Goal: Transaction & Acquisition: Obtain resource

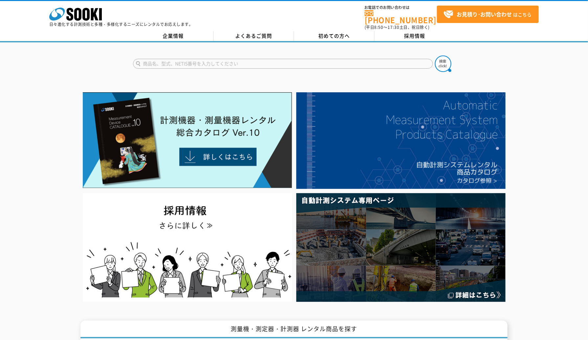
click at [217, 59] on input "text" at bounding box center [283, 64] width 300 height 10
type input "シュミットハンマー"
click at [435, 56] on button at bounding box center [443, 64] width 16 height 16
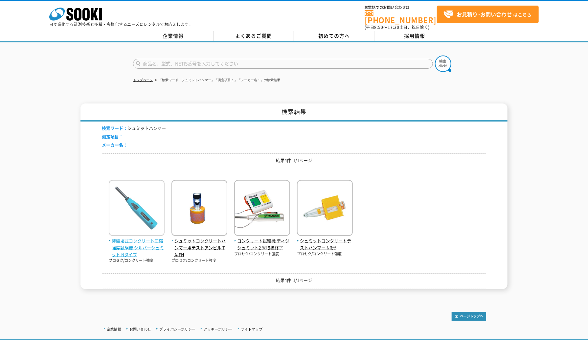
click at [136, 237] on span "非破壊式コンクリート圧縮強度試験機 シルバーシュミット Nタイプ" at bounding box center [137, 247] width 56 height 20
click at [134, 245] on span "非破壊式コンクリート圧縮強度試験機 シルバーシュミット Nタイプ" at bounding box center [137, 247] width 56 height 20
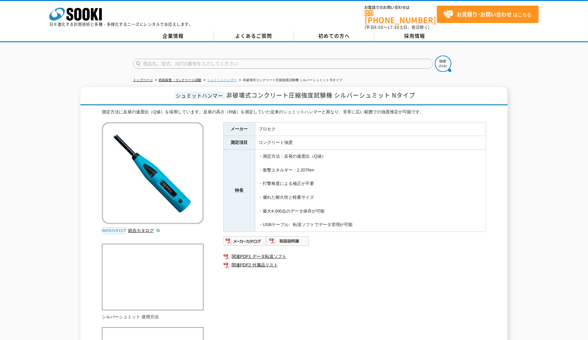
click at [221, 78] on link "シュミットハンマー" at bounding box center [222, 80] width 30 height 4
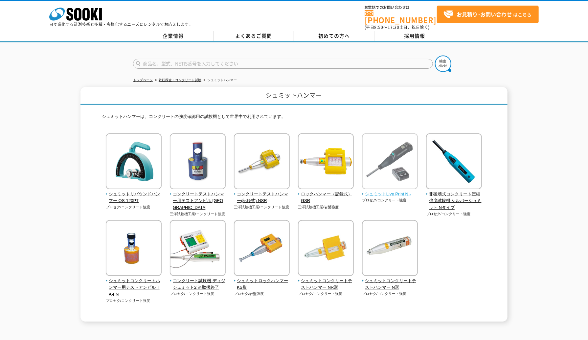
click at [389, 192] on span "シュミットLive Print N -" at bounding box center [390, 194] width 56 height 7
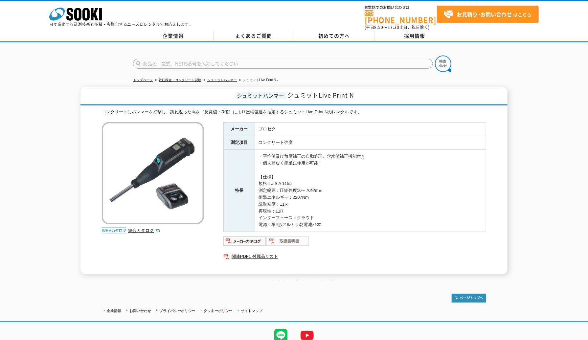
click at [279, 236] on img at bounding box center [287, 241] width 43 height 11
drag, startPoint x: 260, startPoint y: 124, endPoint x: 294, endPoint y: 136, distance: 36.8
click at [294, 136] on tbody "メーカー プロセク 測定項目 コンクリート強度 特長 ・平均値及び角度補正の自動処理、含水値補正機能付き ・個人差なく簡単に使用が可能 【仕様】 規格：JIS…" at bounding box center [355, 176] width 262 height 109
click at [295, 139] on td "コンクリート強度" at bounding box center [370, 143] width 231 height 14
drag, startPoint x: 259, startPoint y: 123, endPoint x: 291, endPoint y: 136, distance: 33.6
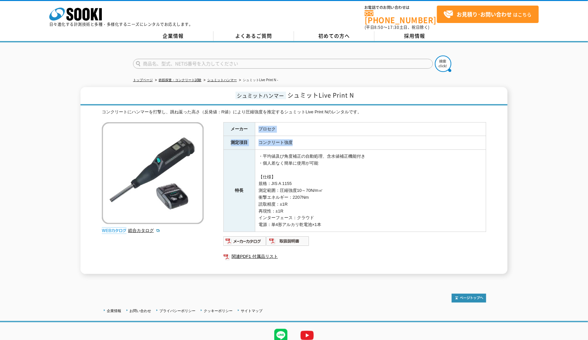
click at [291, 136] on tbody "メーカー プロセク 測定項目 コンクリート強度 特長 ・平均値及び角度補正の自動処理、含水値補正機能付き ・個人差なく簡単に使用が可能 【仕様】 規格：JIS…" at bounding box center [355, 176] width 262 height 109
click at [297, 137] on td "コンクリート強度" at bounding box center [370, 143] width 231 height 14
